Goal: Download file/media

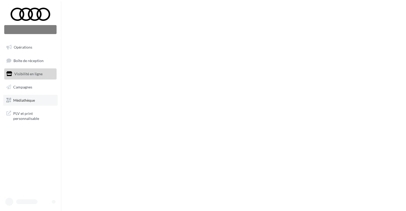
click at [24, 102] on link "Médiathèque" at bounding box center [30, 100] width 54 height 11
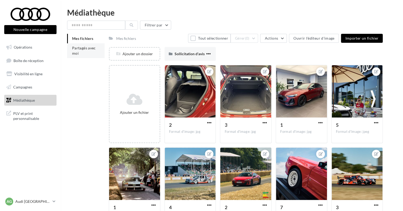
click at [87, 50] on span "Partagés avec moi" at bounding box center [84, 51] width 24 height 10
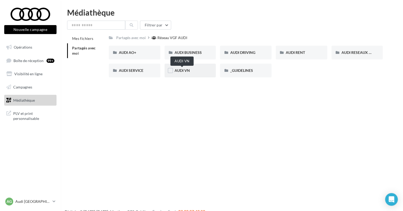
click at [189, 72] on span "AUDI VN" at bounding box center [182, 70] width 15 height 4
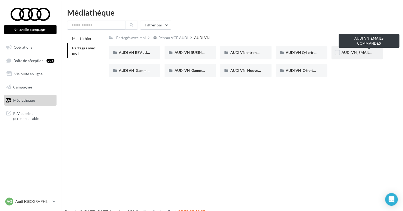
click at [349, 53] on span "AUDI VN_EMAILS COMMANDES" at bounding box center [368, 52] width 55 height 4
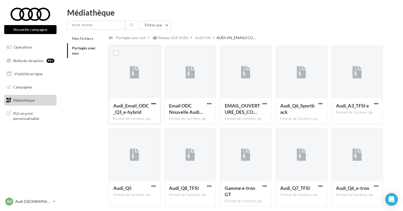
click at [154, 104] on span "button" at bounding box center [153, 103] width 4 height 4
click at [139, 114] on button "Télécharger" at bounding box center [130, 114] width 53 height 14
click at [23, 100] on span "Médiathèque" at bounding box center [24, 100] width 22 height 4
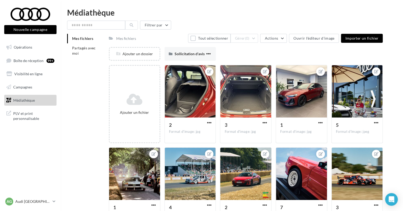
click at [80, 37] on span "Mes fichiers" at bounding box center [82, 38] width 21 height 4
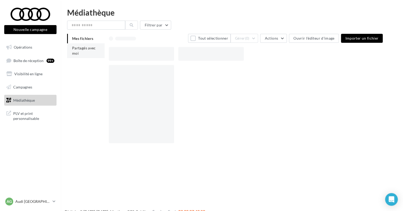
click at [86, 49] on span "Partagés avec moi" at bounding box center [84, 51] width 24 height 10
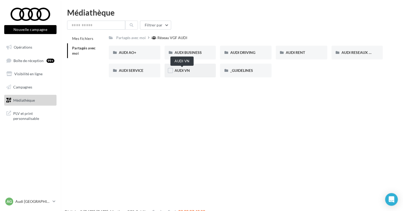
click at [187, 70] on span "AUDI VN" at bounding box center [182, 70] width 15 height 4
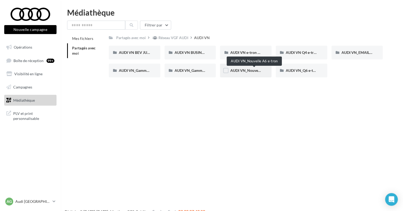
click at [245, 73] on span "AUDI VN_Nouvelle A6 e-tron" at bounding box center [254, 70] width 48 height 4
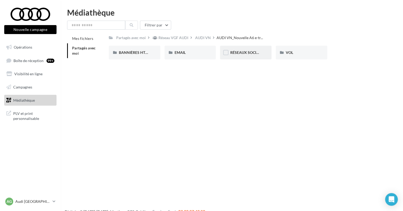
click at [237, 55] on div "RÉSEAUX SOCIAUX" at bounding box center [245, 52] width 31 height 5
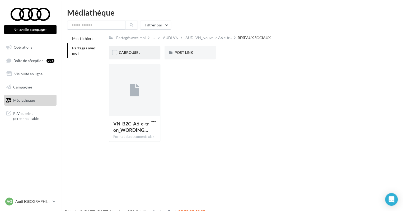
click at [138, 55] on div "CARROUSEL" at bounding box center [134, 52] width 31 height 5
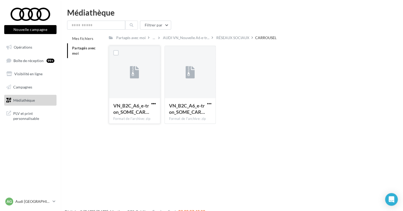
click at [153, 102] on span "button" at bounding box center [153, 103] width 4 height 4
click at [130, 112] on button "Télécharger" at bounding box center [130, 114] width 53 height 14
click at [239, 40] on div "RÉSEAUX SOCIAUX" at bounding box center [232, 37] width 33 height 5
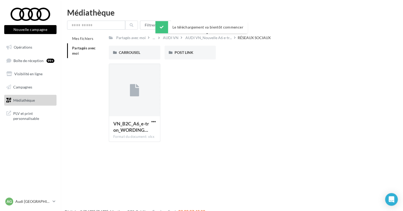
click at [210, 39] on span "AUDI VN_Nouvelle A6 e-tr..." at bounding box center [208, 37] width 46 height 5
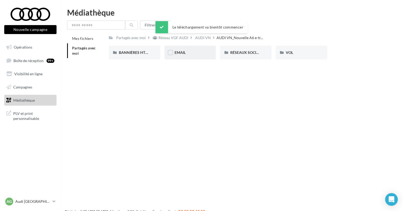
click at [193, 55] on div "EMAIL" at bounding box center [190, 53] width 51 height 14
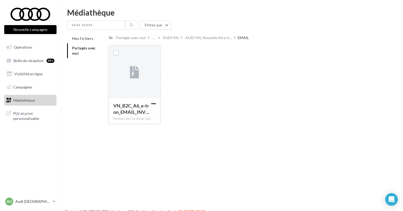
click at [154, 104] on span "button" at bounding box center [153, 103] width 4 height 4
click at [129, 116] on button "Télécharger" at bounding box center [130, 114] width 53 height 14
click at [200, 38] on span "AUDI VN_Nouvelle A6 e-tr..." at bounding box center [208, 37] width 46 height 5
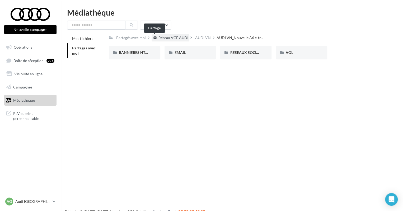
click at [173, 39] on div "Réseau VGF AUDI" at bounding box center [173, 37] width 30 height 5
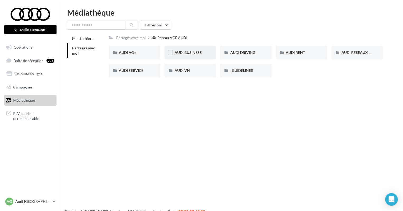
click at [184, 54] on span "AUDI BUSINESS" at bounding box center [188, 52] width 27 height 4
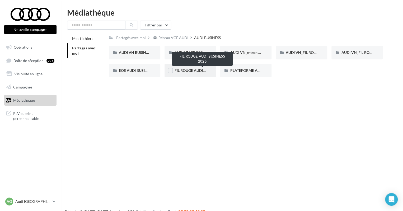
click at [194, 70] on span "FIL ROUGE AUDI BUSINESS 2025" at bounding box center [203, 70] width 56 height 4
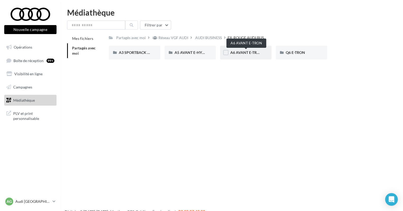
click at [249, 53] on span "A6 AVANT E-TRON" at bounding box center [246, 52] width 32 height 4
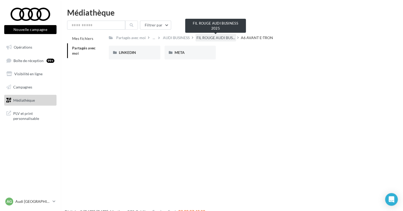
click at [217, 39] on span "FIL ROUGE AUDI BUS..." at bounding box center [215, 37] width 39 height 5
